Goal: Information Seeking & Learning: Learn about a topic

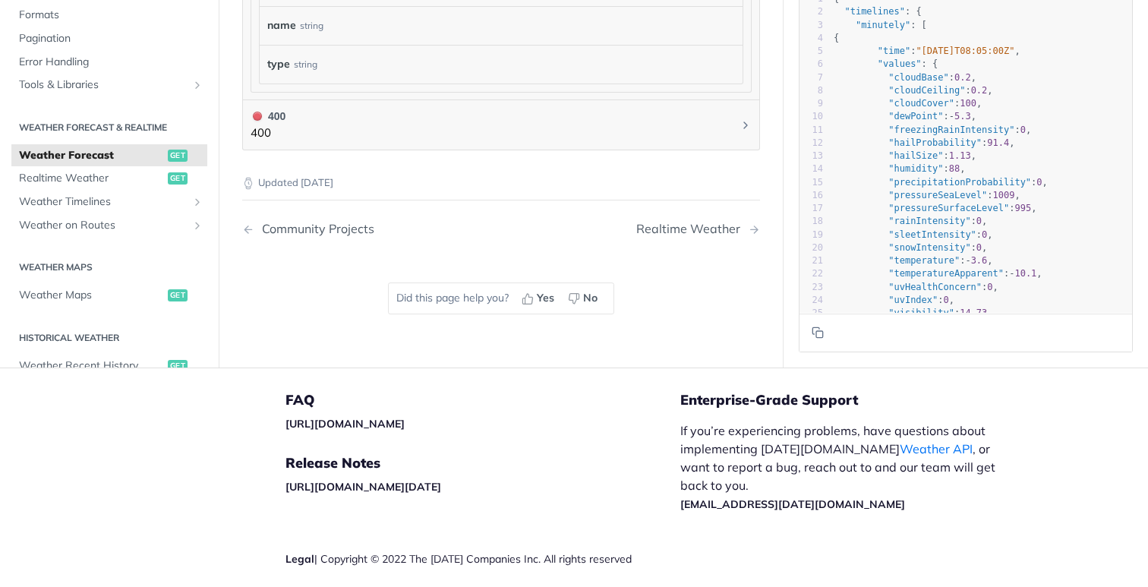
scroll to position [1632, 0]
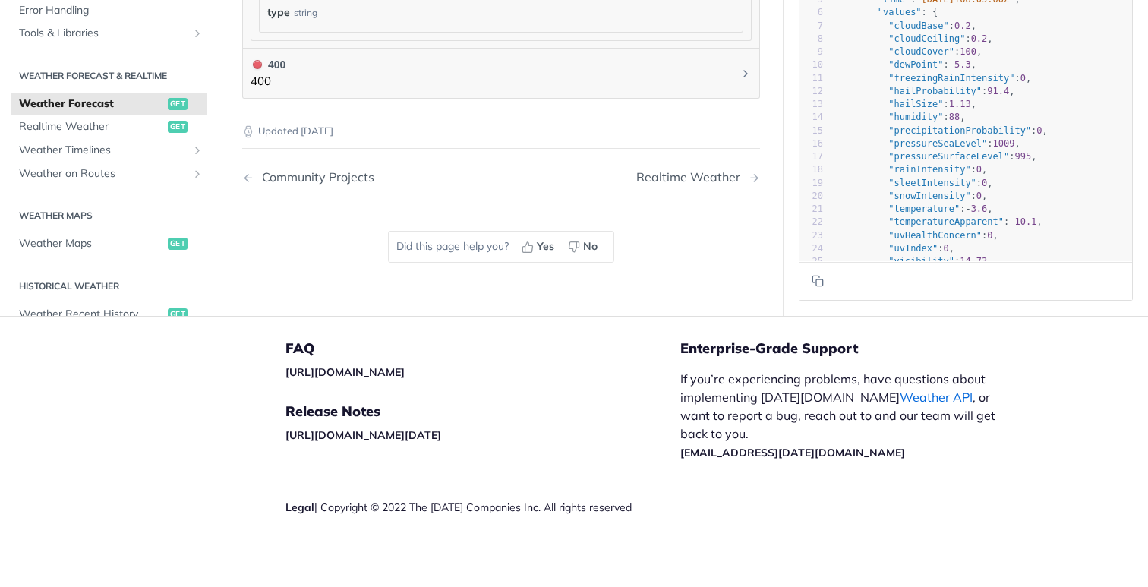
click at [900, 393] on link "Weather API" at bounding box center [936, 396] width 73 height 15
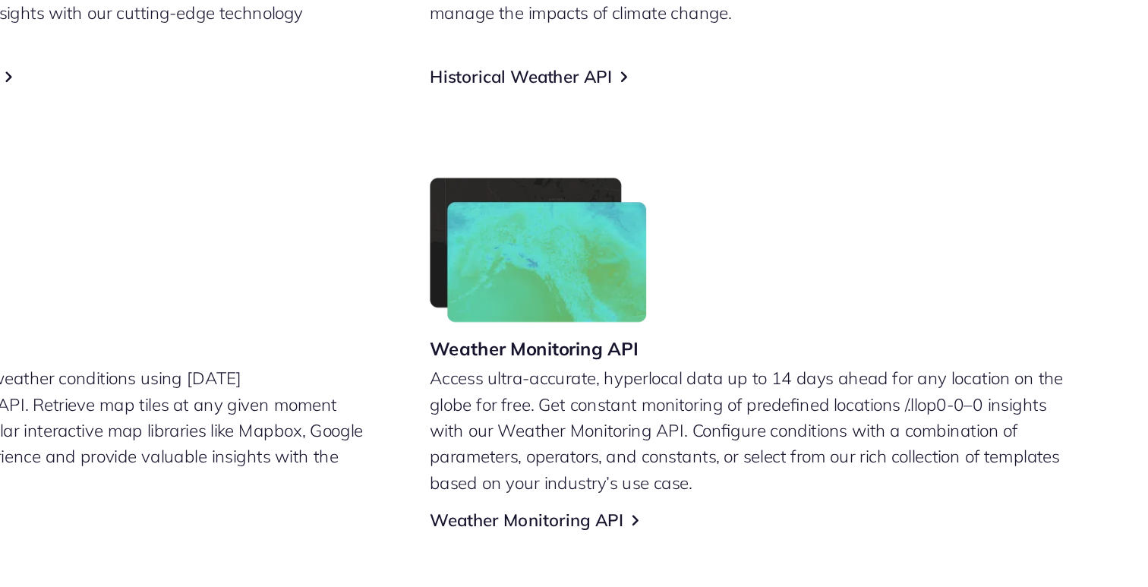
scroll to position [701, 0]
click at [686, 534] on link "Weather Monitoring API" at bounding box center [659, 541] width 130 height 14
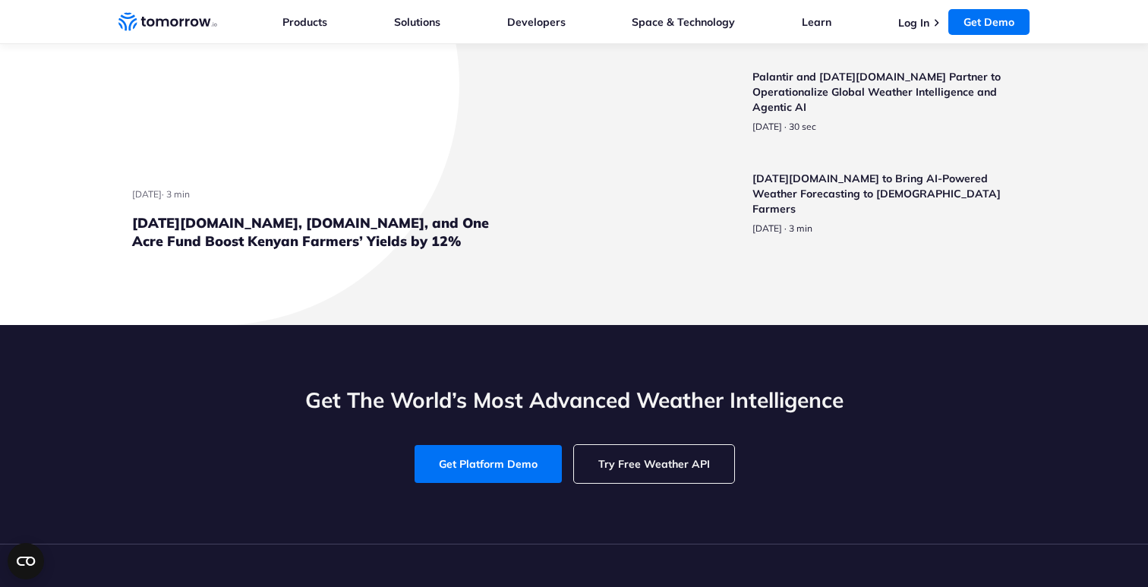
scroll to position [3698, 0]
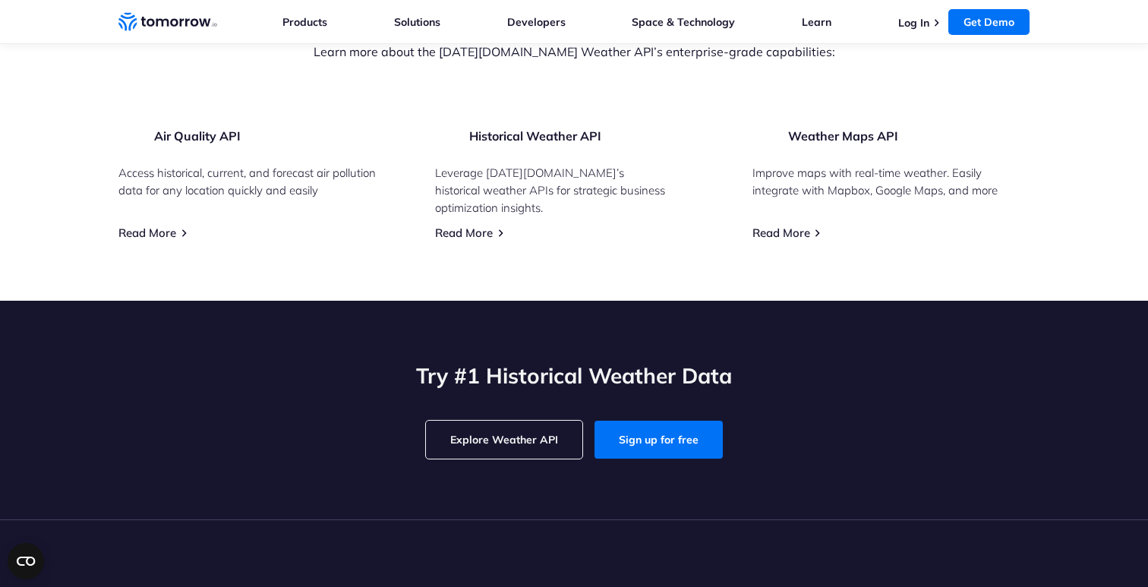
scroll to position [2085, 0]
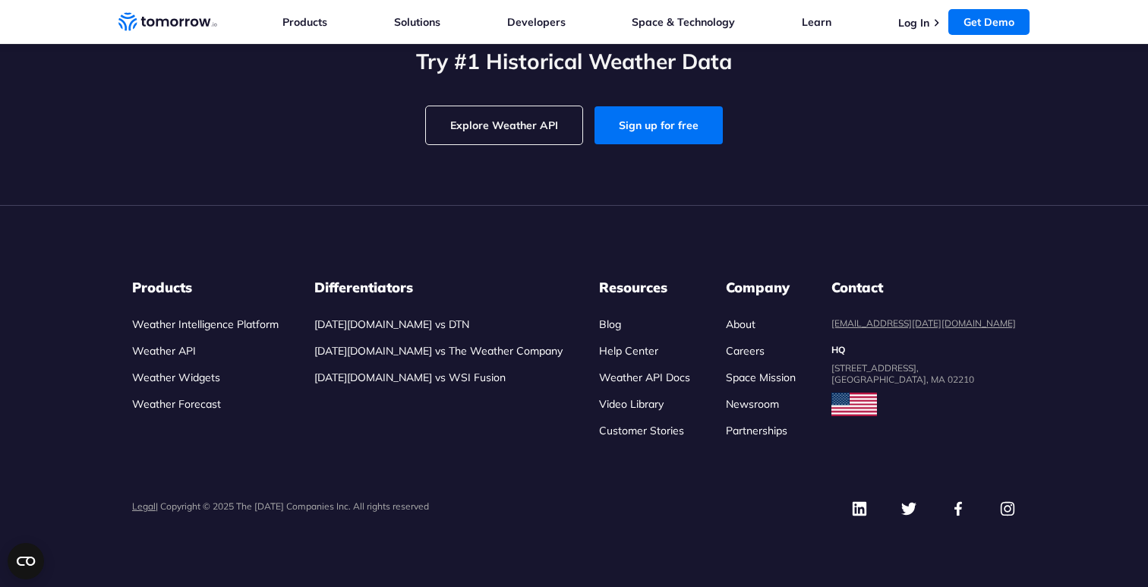
scroll to position [4181, 0]
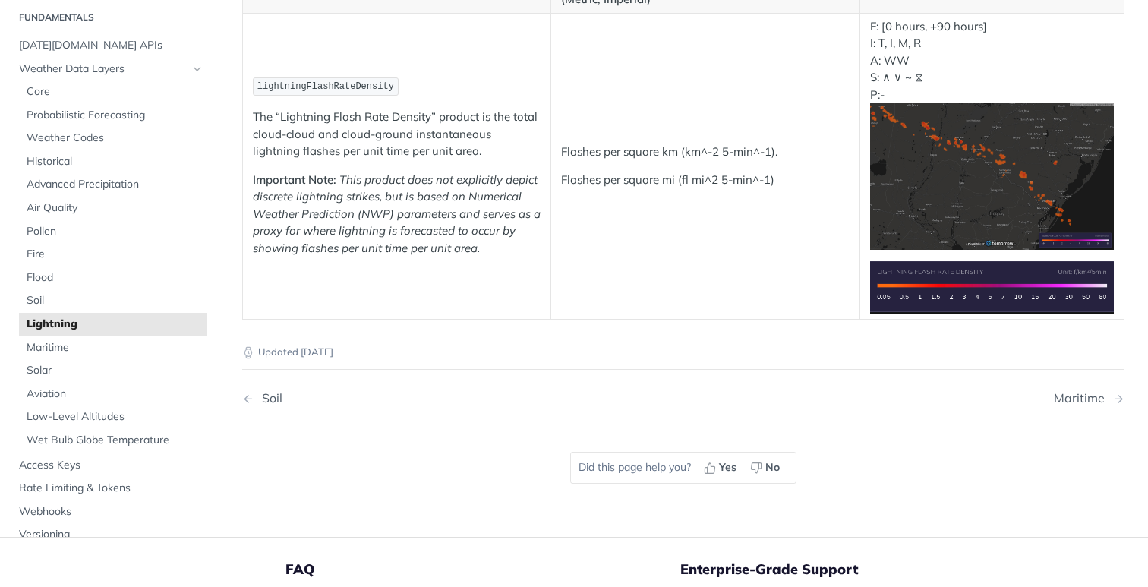
scroll to position [250, 0]
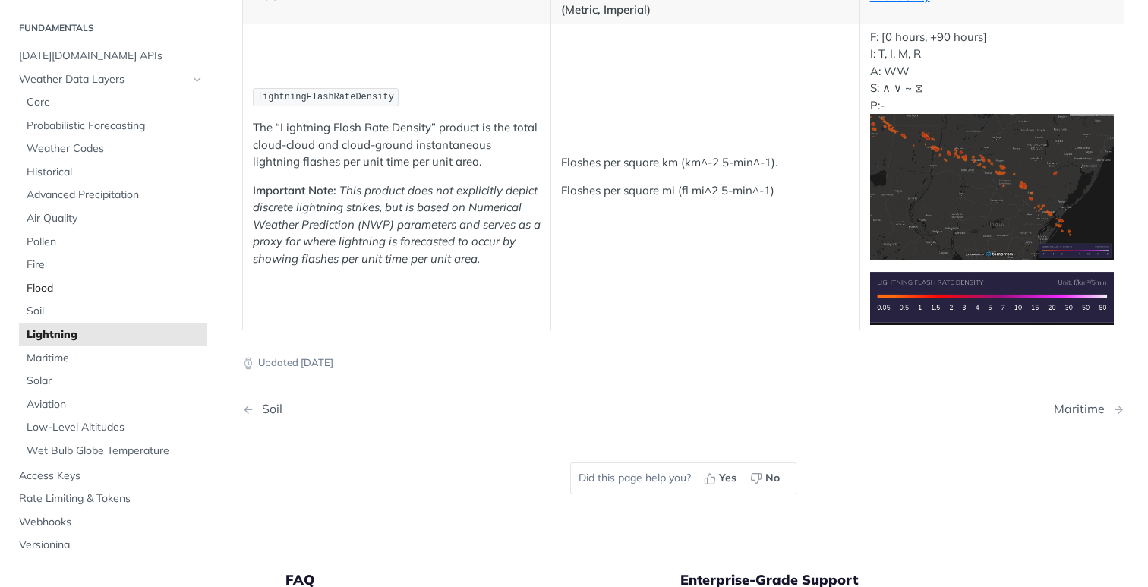
click at [23, 293] on link "Flood" at bounding box center [113, 287] width 188 height 23
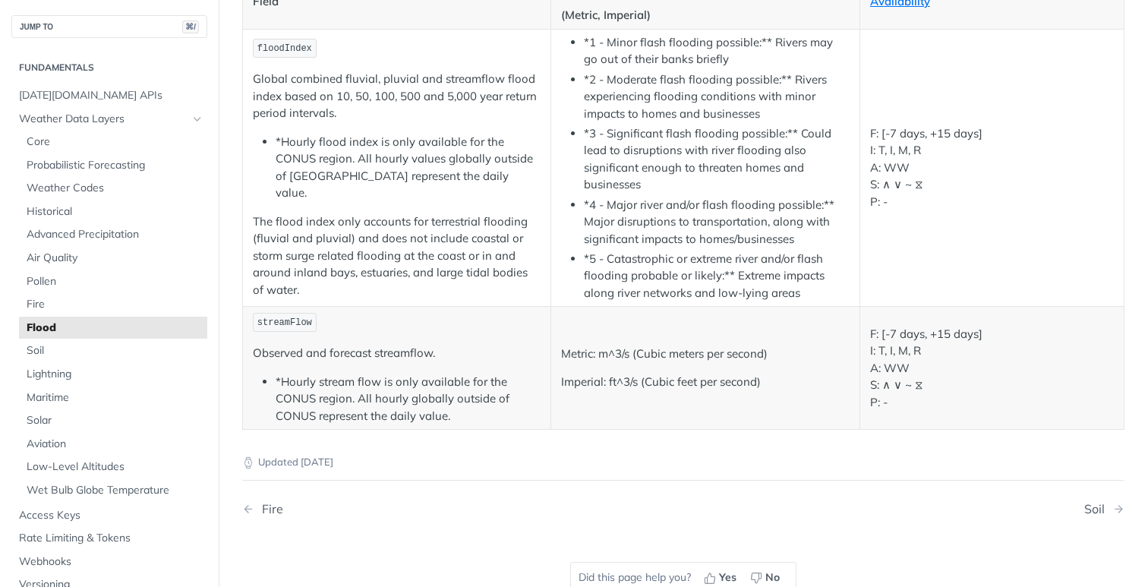
scroll to position [245, 0]
click at [99, 229] on span "Advanced Precipitation" at bounding box center [115, 234] width 177 height 15
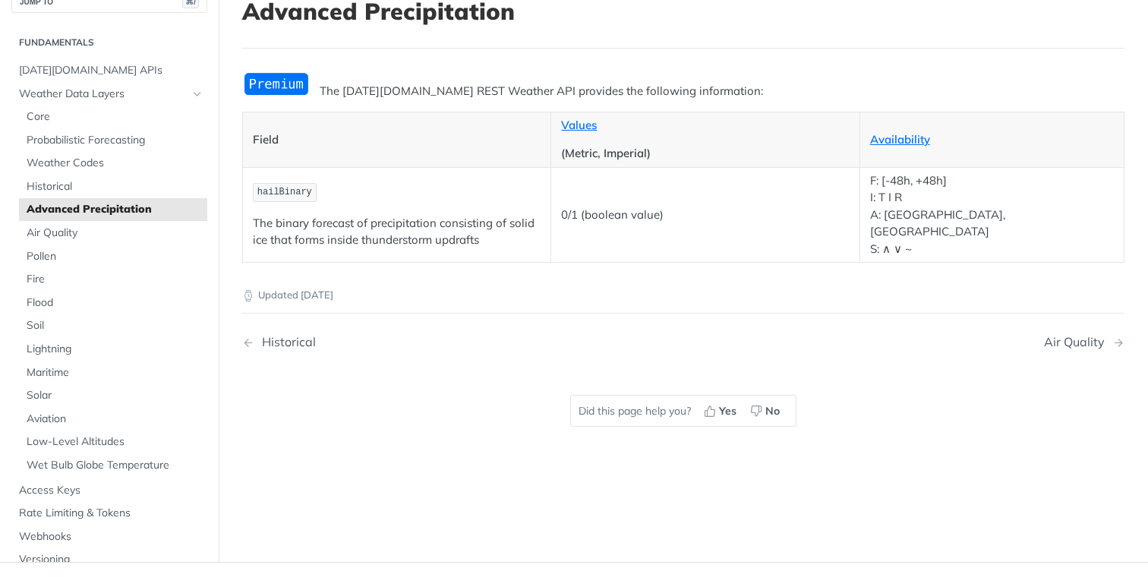
scroll to position [105, 0]
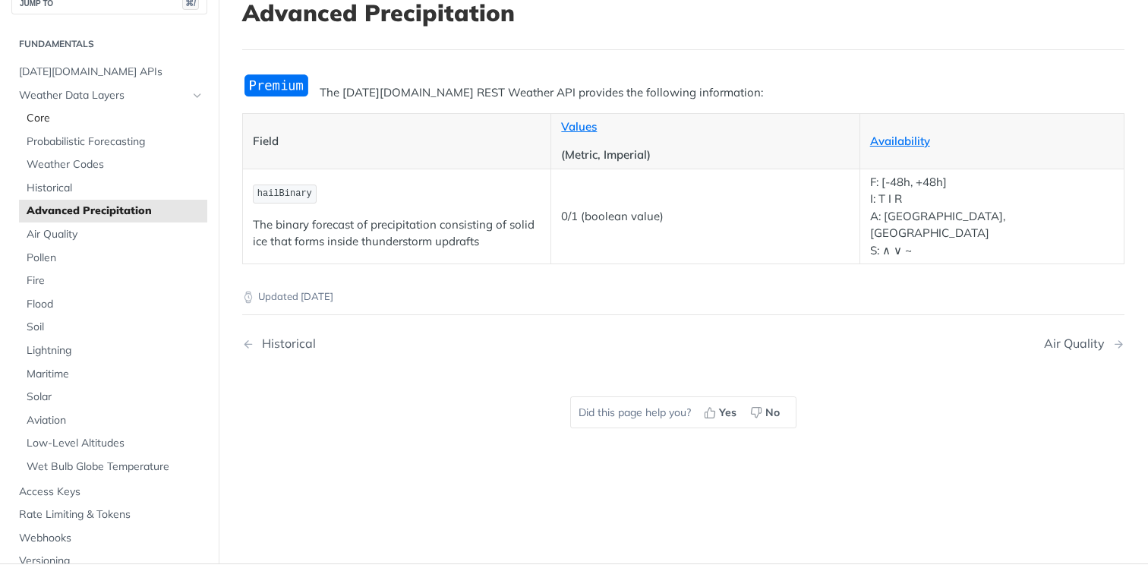
click at [58, 117] on span "Core" at bounding box center [115, 118] width 177 height 15
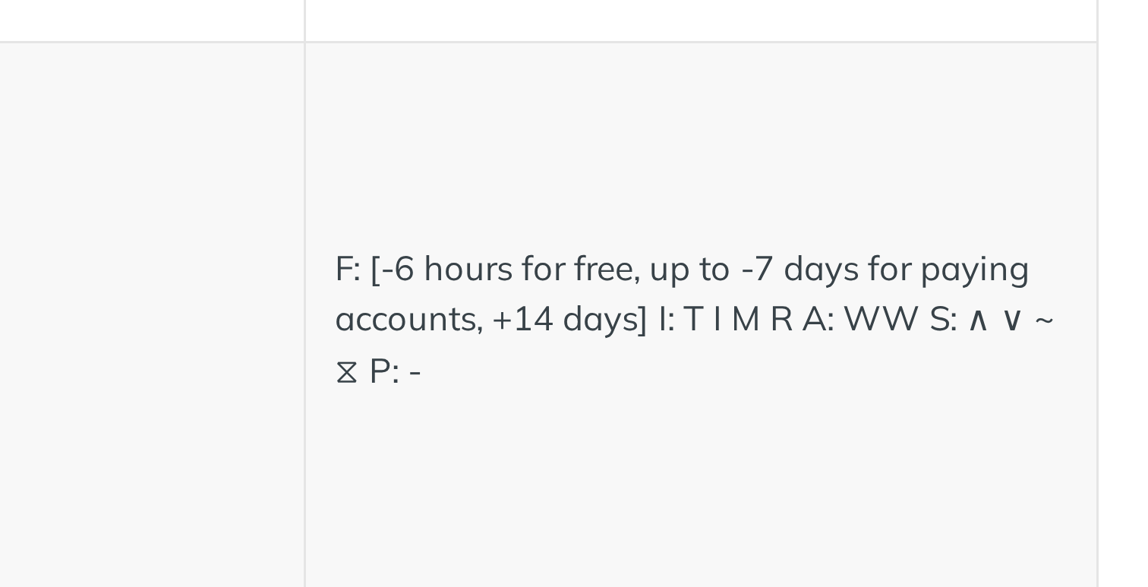
scroll to position [2581, 0]
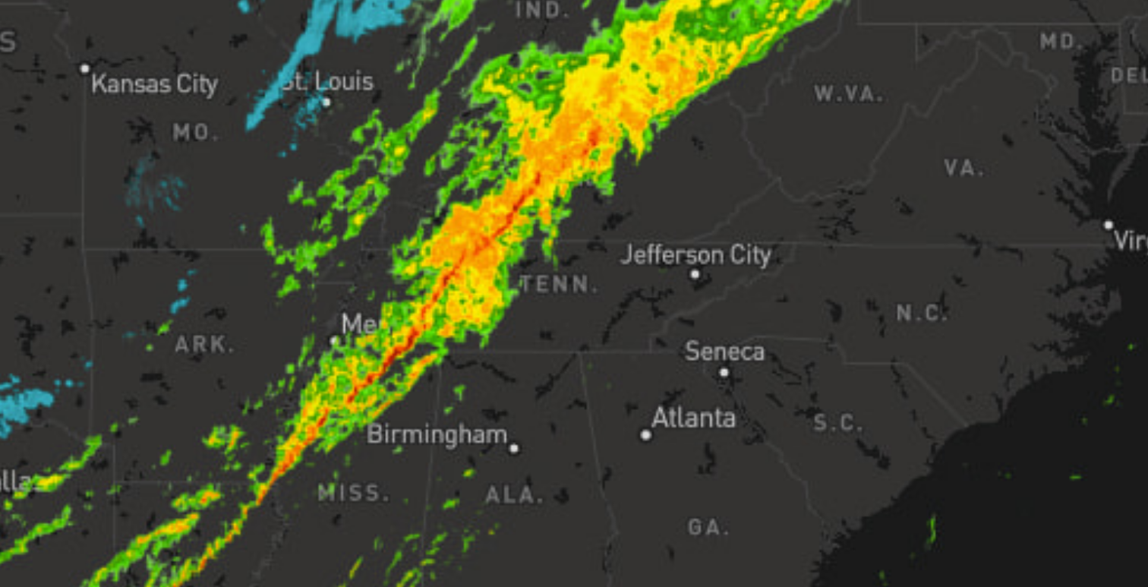
click at [558, 341] on img "Collapse image" at bounding box center [574, 294] width 954 height 572
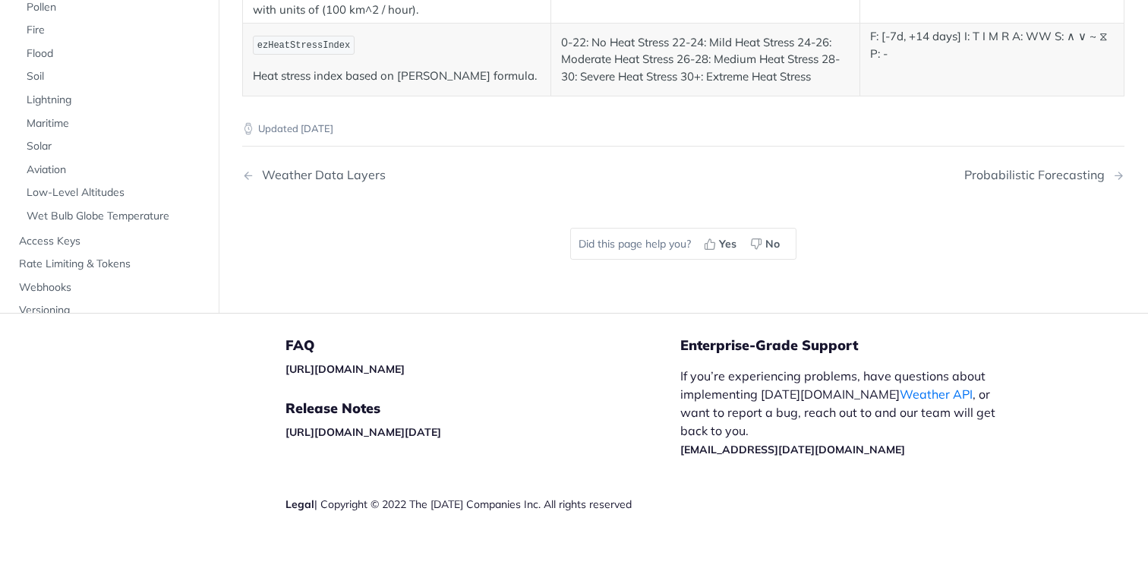
scroll to position [7803, 0]
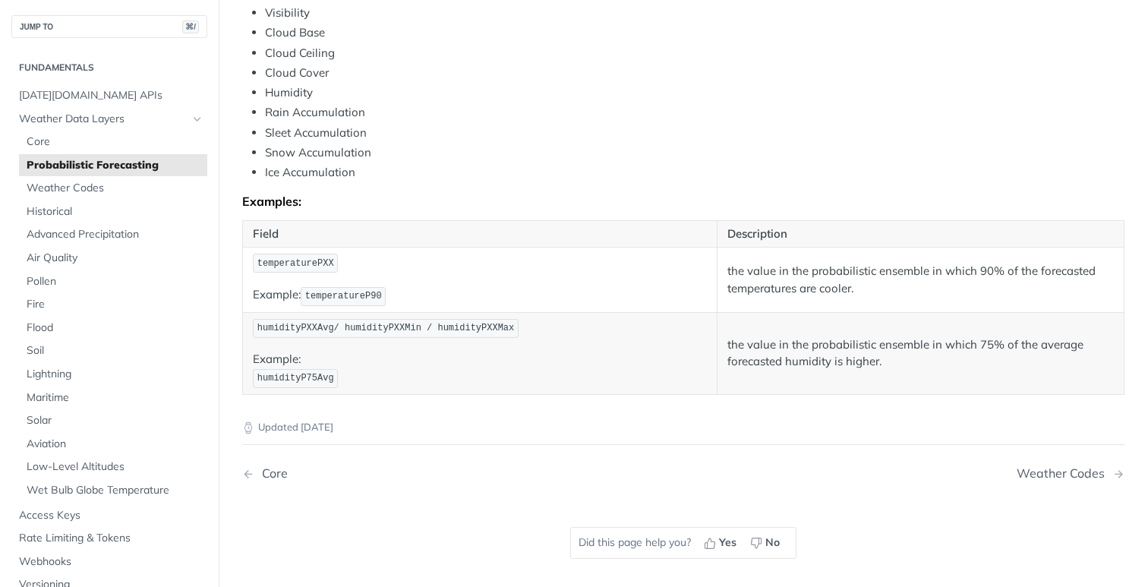
scroll to position [759, 0]
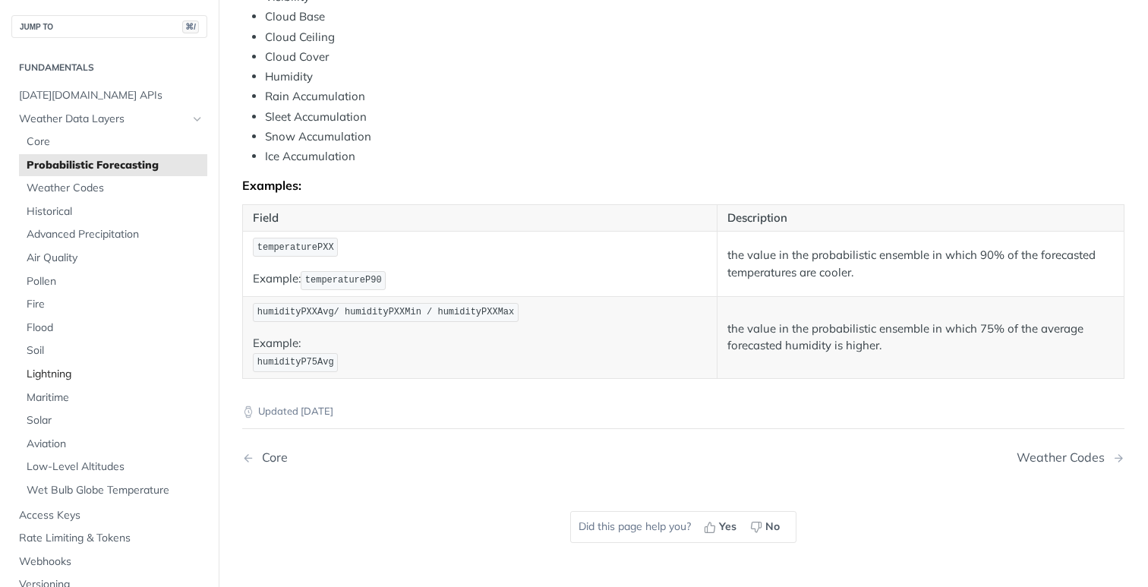
click at [35, 370] on span "Lightning" at bounding box center [115, 374] width 177 height 15
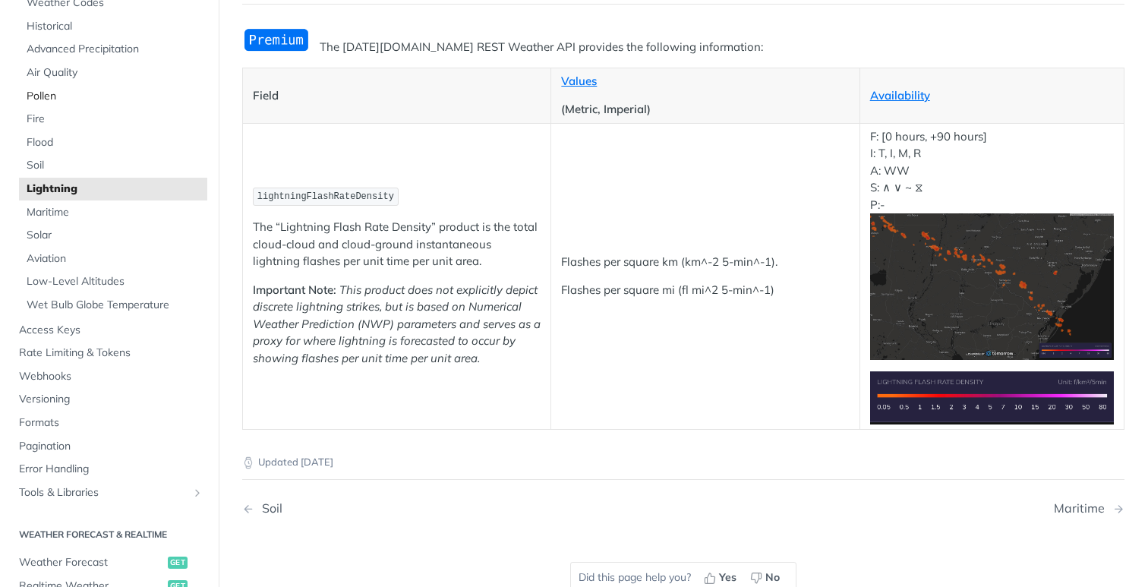
scroll to position [184, 0]
click at [39, 118] on span "Fire" at bounding box center [115, 120] width 177 height 15
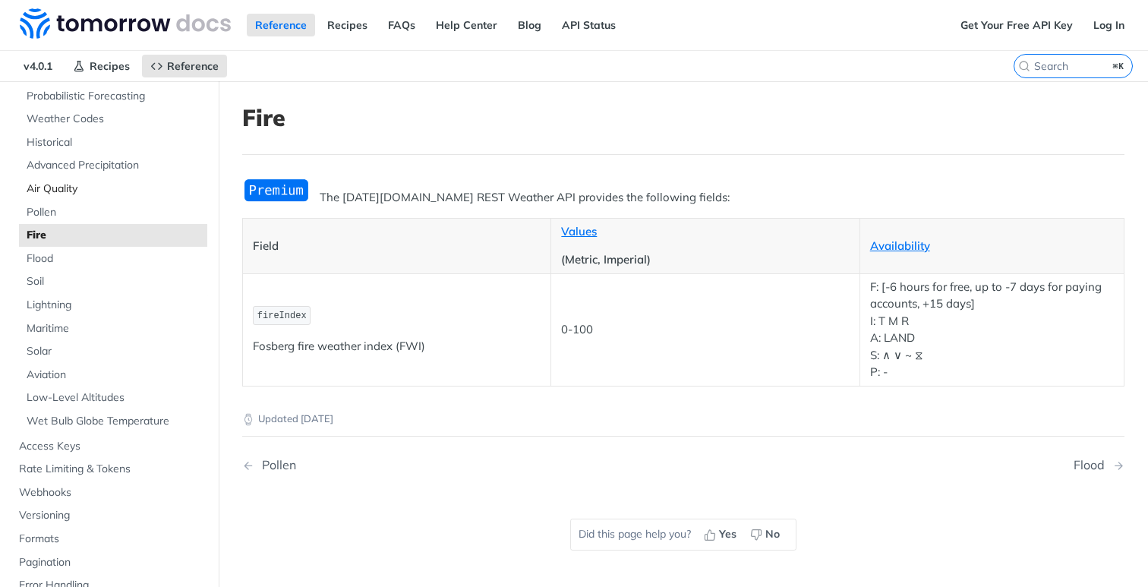
scroll to position [150, 0]
click at [45, 163] on span "Advanced Precipitation" at bounding box center [115, 166] width 177 height 15
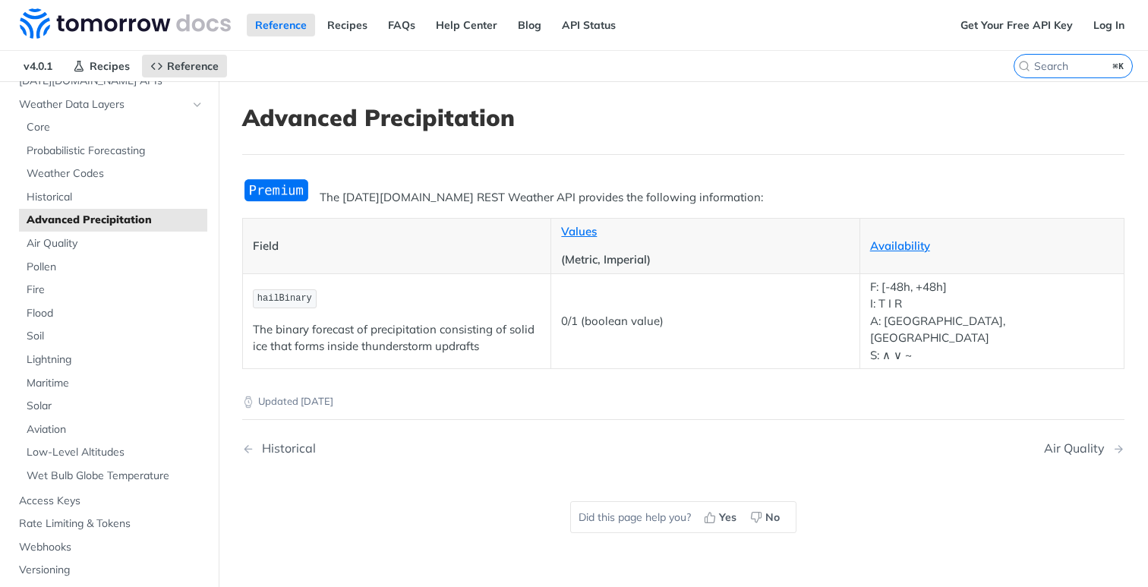
scroll to position [86, 0]
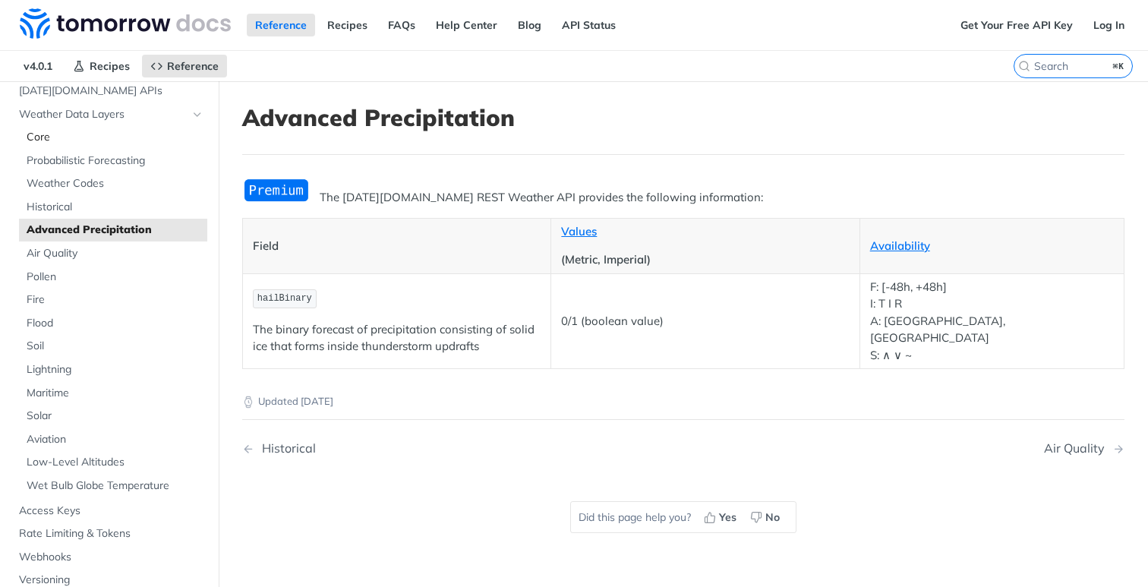
click at [36, 142] on span "Core" at bounding box center [115, 137] width 177 height 15
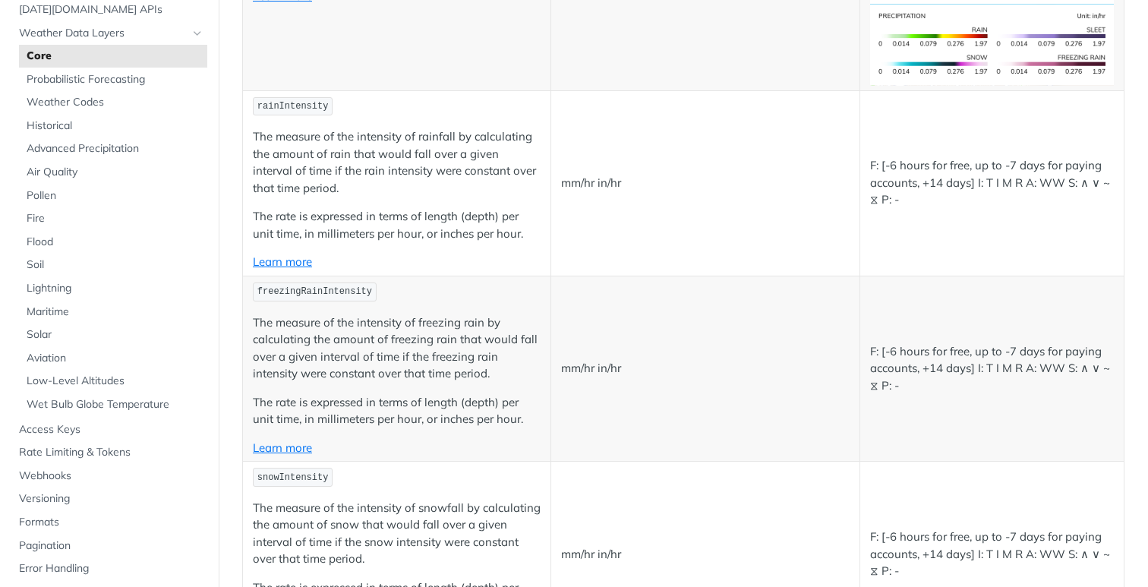
scroll to position [2648, 0]
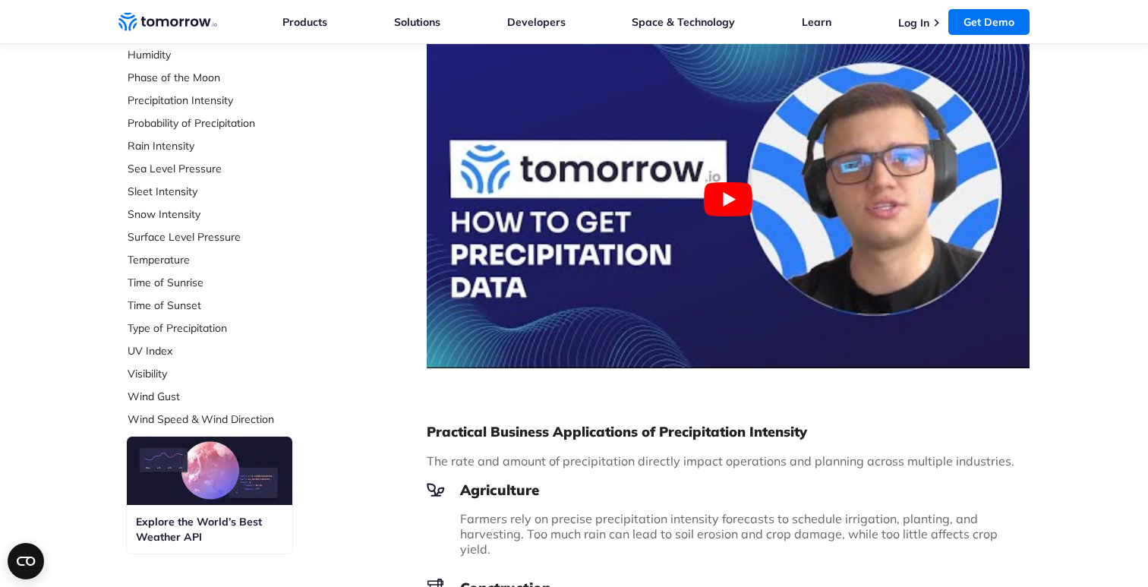
scroll to position [515, 0]
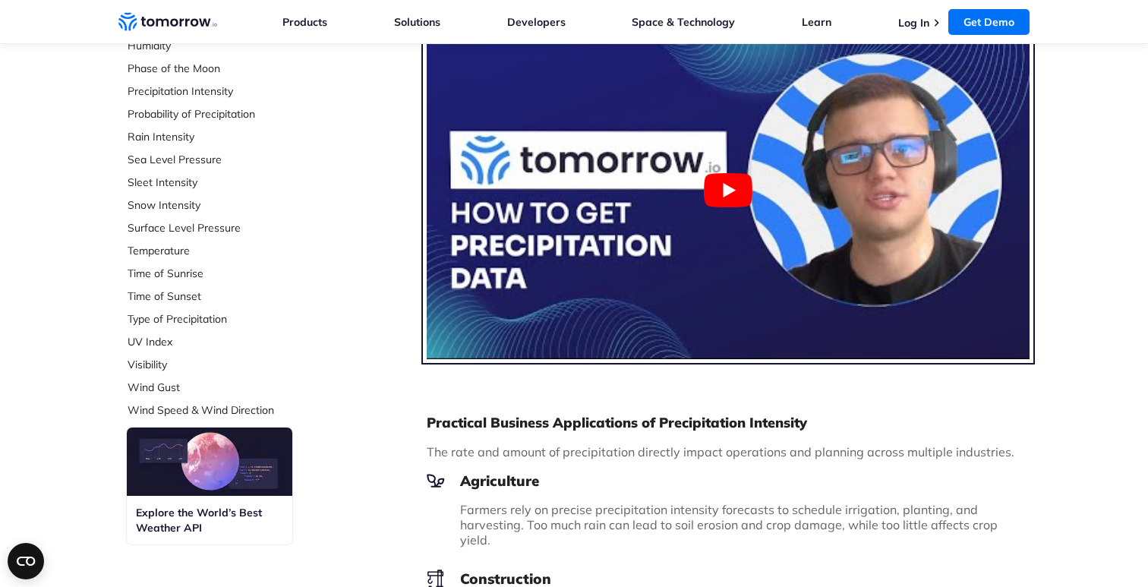
click at [570, 231] on button "Play Youtube video" at bounding box center [728, 189] width 603 height 339
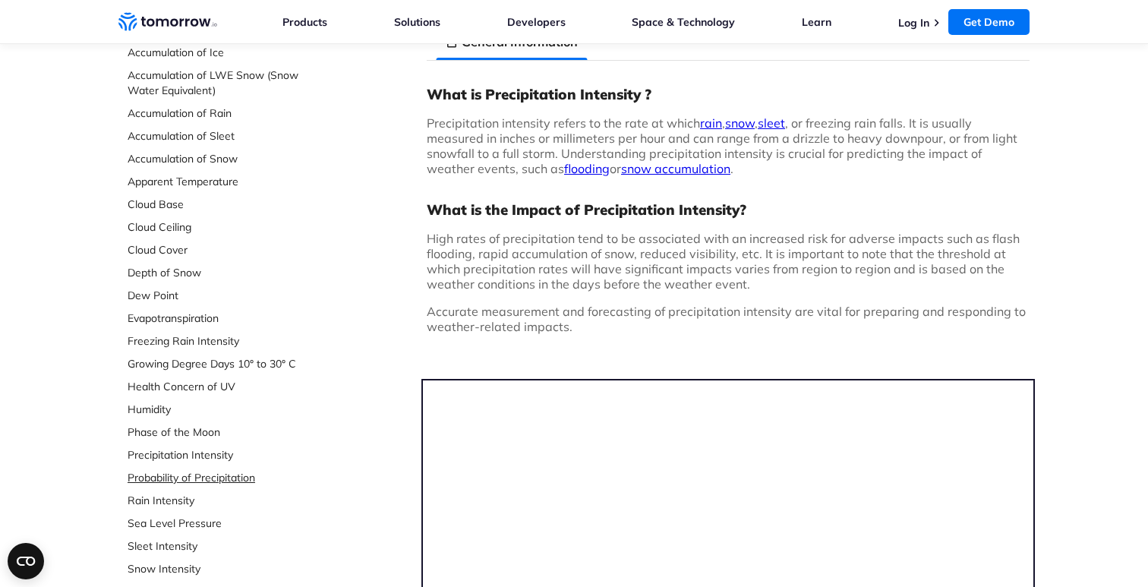
scroll to position [138, 0]
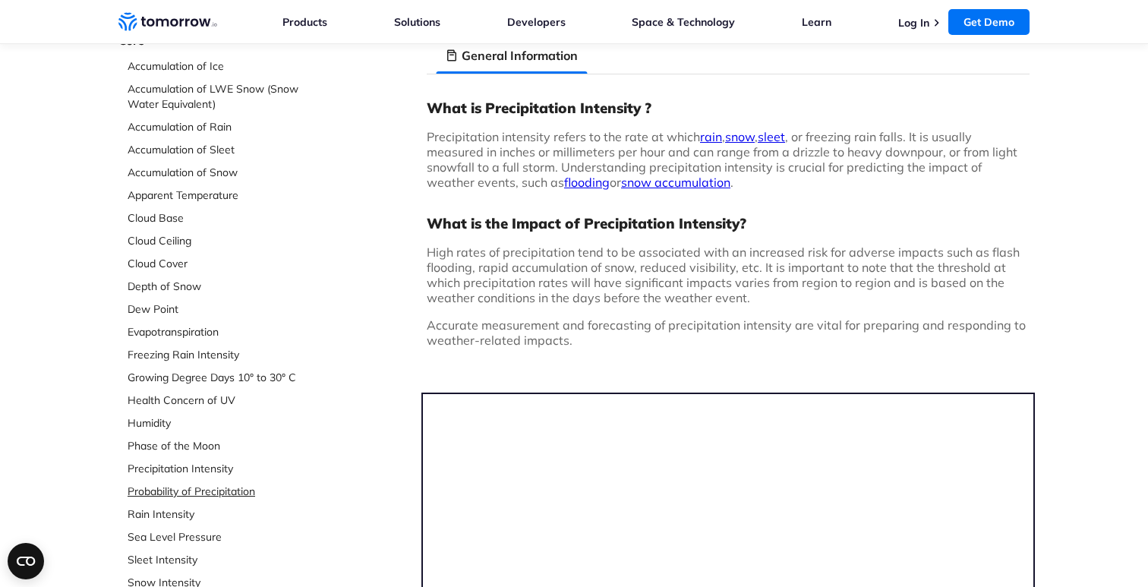
click at [161, 350] on link "Freezing Rain Intensity" at bounding box center [229, 354] width 202 height 15
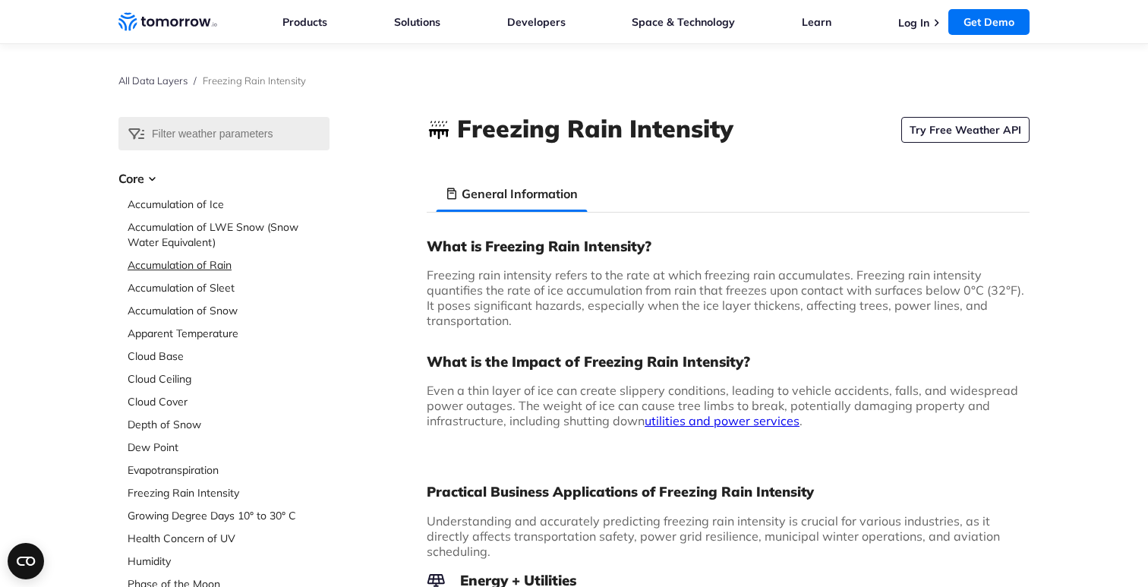
click at [164, 266] on link "Accumulation of Rain" at bounding box center [229, 264] width 202 height 15
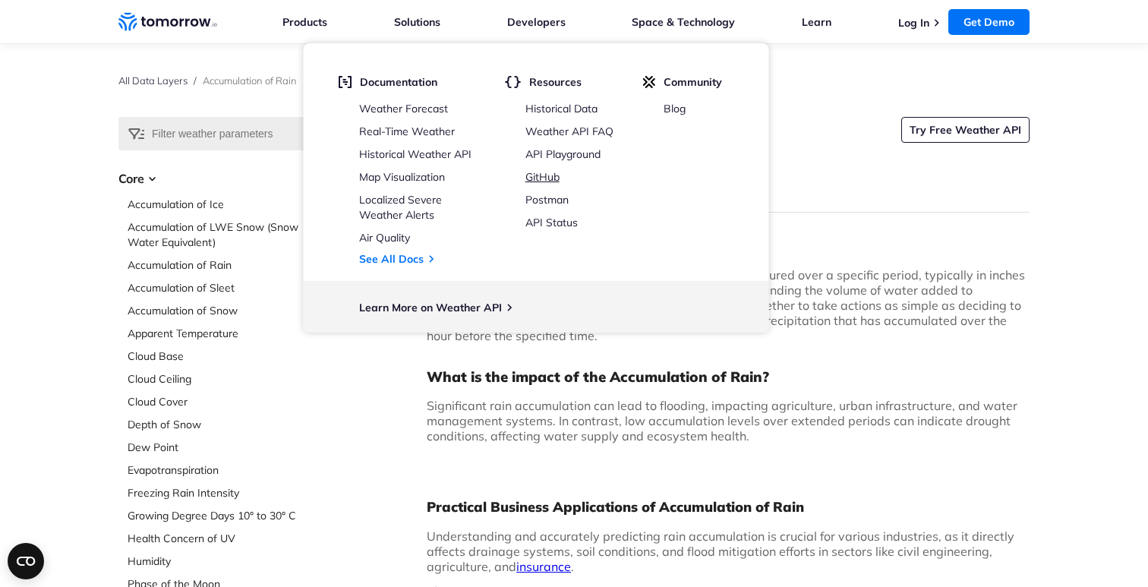
click at [544, 172] on link "GitHub" at bounding box center [542, 177] width 34 height 14
